Goal: Task Accomplishment & Management: Manage account settings

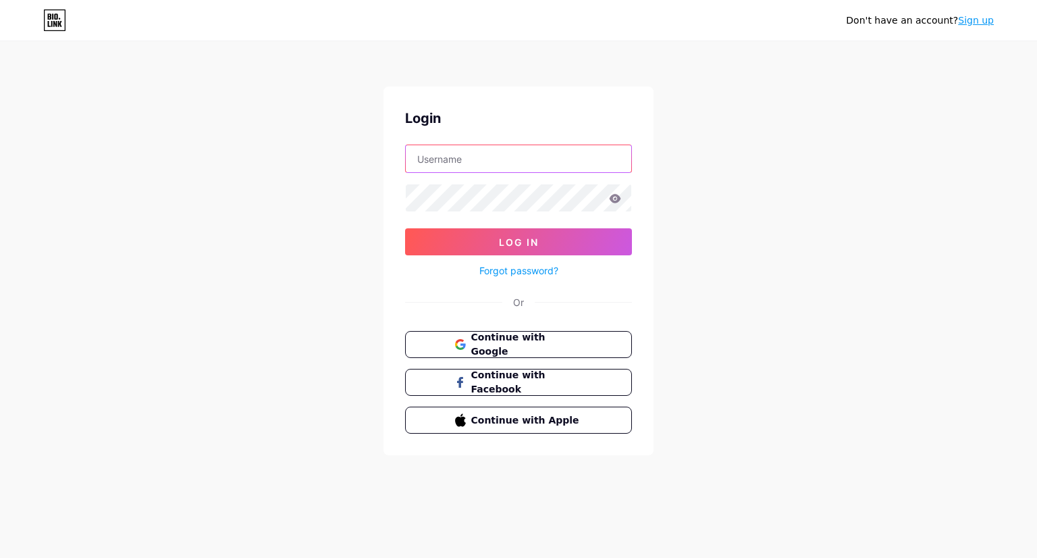
type input "[EMAIL_ADDRESS][DOMAIN_NAME]"
click at [613, 201] on icon at bounding box center [615, 198] width 11 height 9
click at [614, 198] on icon at bounding box center [615, 198] width 11 height 9
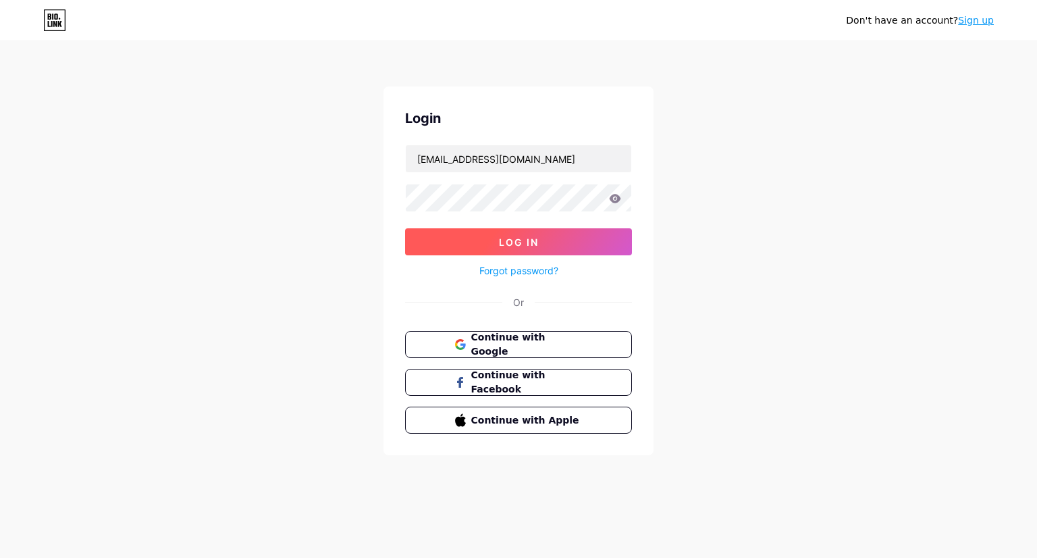
click at [573, 242] on button "Log In" at bounding box center [518, 241] width 227 height 27
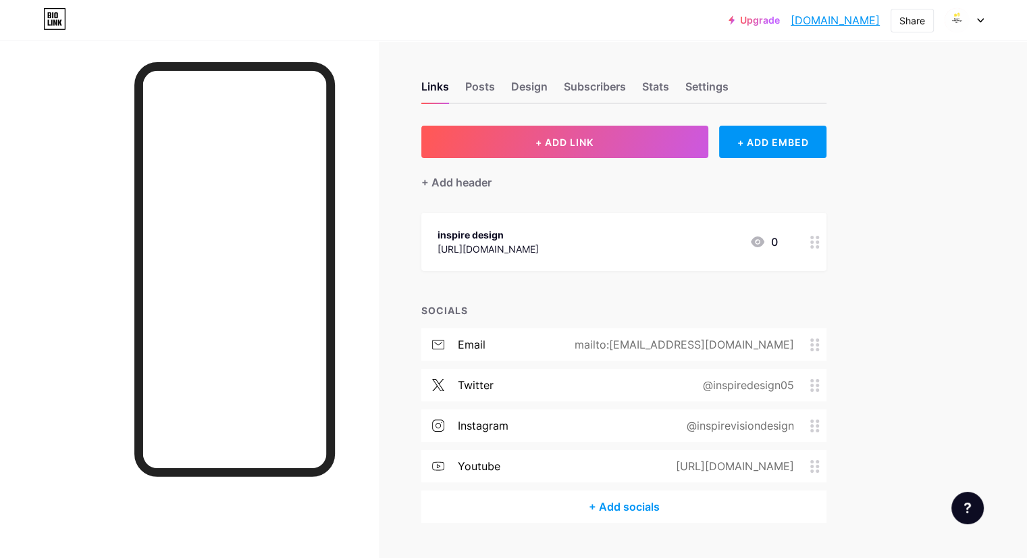
click at [987, 20] on div "Upgrade inspirevisionde... [DOMAIN_NAME] Share Switch accounts inspire design […" at bounding box center [513, 20] width 1027 height 24
click at [973, 22] on div at bounding box center [964, 20] width 39 height 24
click at [889, 148] on link "Account settings" at bounding box center [899, 153] width 167 height 36
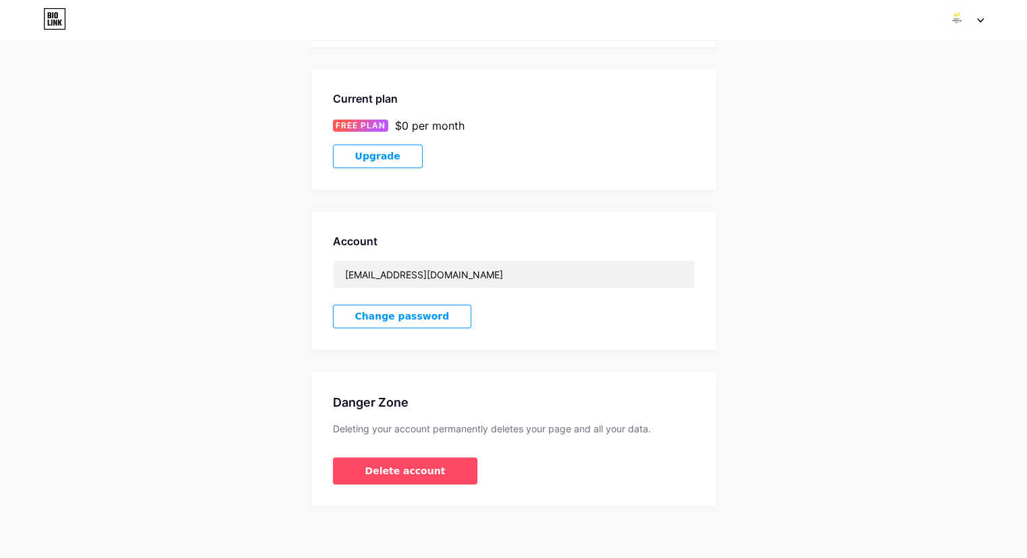
scroll to position [196, 0]
click at [417, 469] on span "Delete account" at bounding box center [405, 470] width 80 height 14
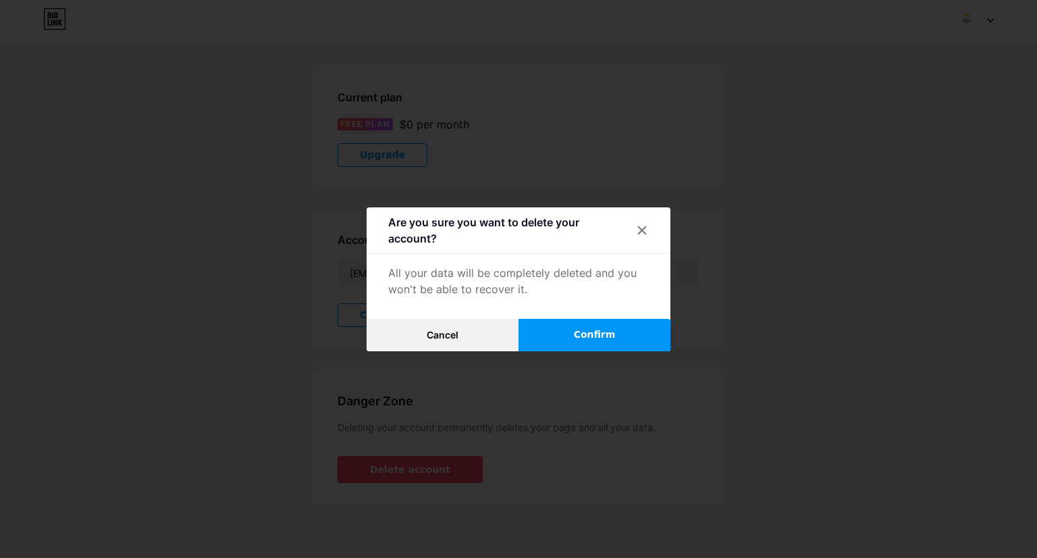
click at [581, 333] on span "Confirm" at bounding box center [595, 334] width 42 height 14
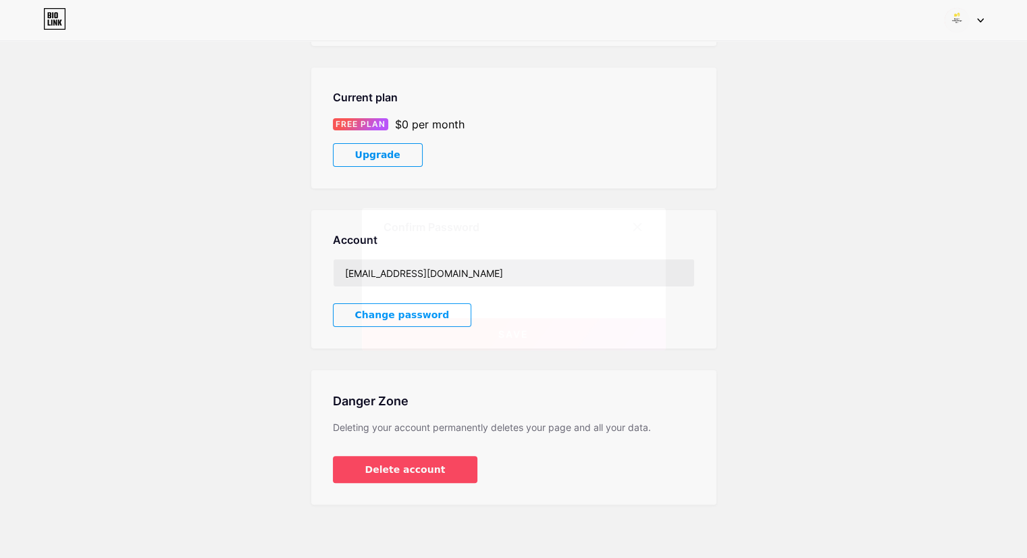
click at [572, 334] on button "Save" at bounding box center [514, 334] width 304 height 32
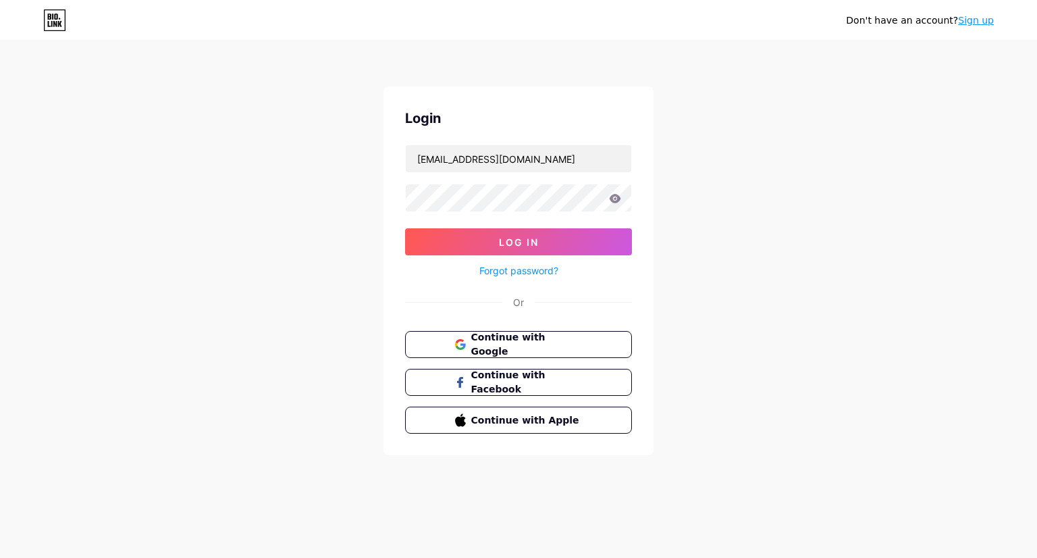
click at [617, 200] on icon at bounding box center [615, 198] width 11 height 9
click at [615, 200] on icon at bounding box center [615, 198] width 12 height 9
